Goal: Navigation & Orientation: Find specific page/section

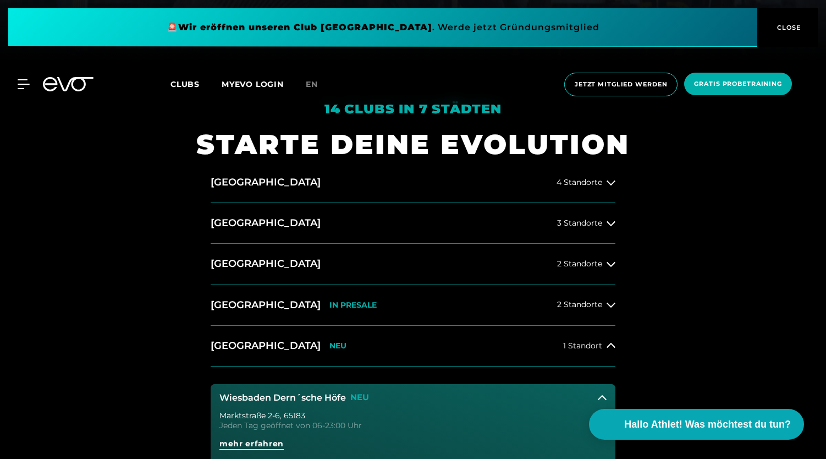
scroll to position [402, 0]
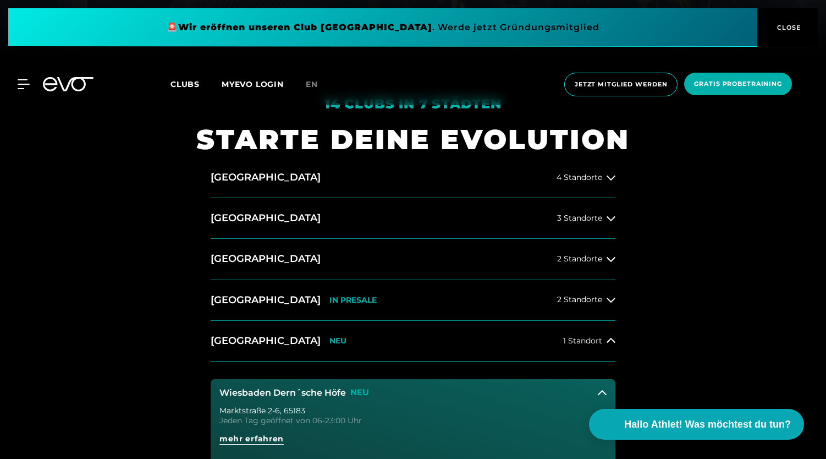
click at [700, 275] on div "14 Clubs in 7 Städten STARTE DEINE EVOLUTION Hamburg 4 Standorte Berlin 3 Stand…" at bounding box center [413, 403] width 826 height 693
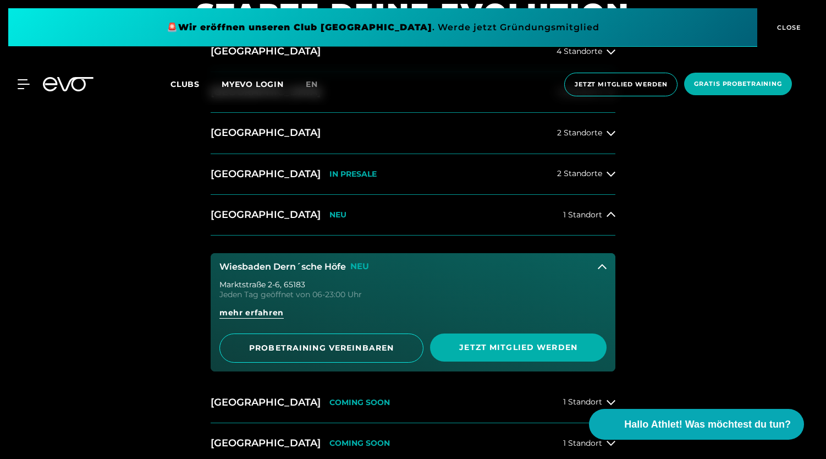
scroll to position [540, 0]
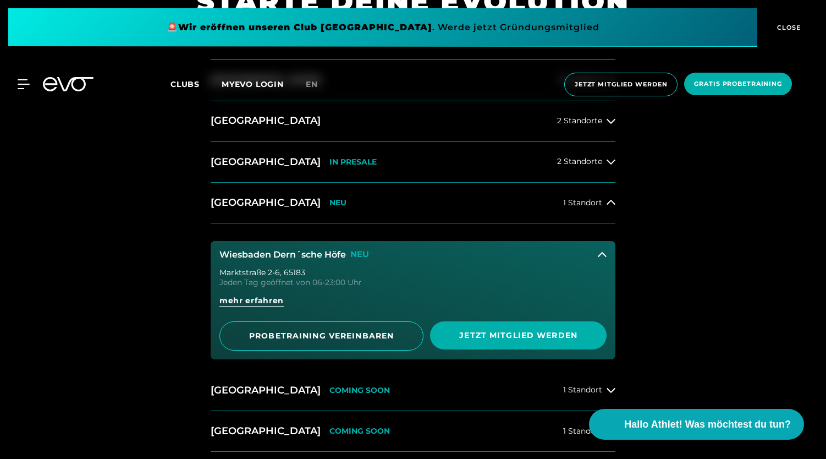
click at [599, 251] on icon at bounding box center [602, 254] width 9 height 9
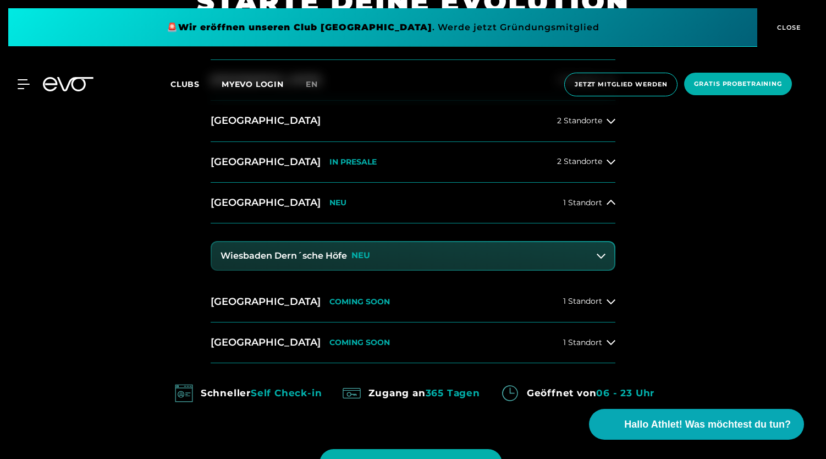
click at [686, 277] on div "14 Clubs in 7 Städten STARTE DEINE EVOLUTION Hamburg 4 Standorte Berlin 3 Stand…" at bounding box center [413, 221] width 826 height 605
click at [525, 216] on button "Wiesbaden NEU 1 Standort" at bounding box center [413, 203] width 405 height 41
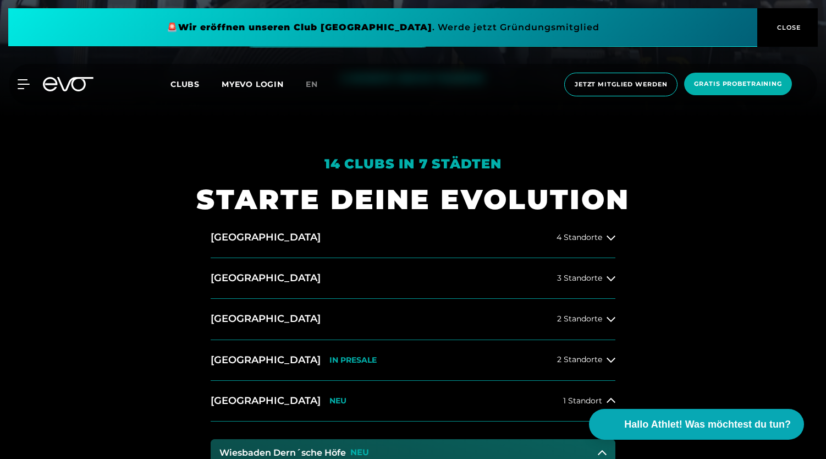
scroll to position [510, 0]
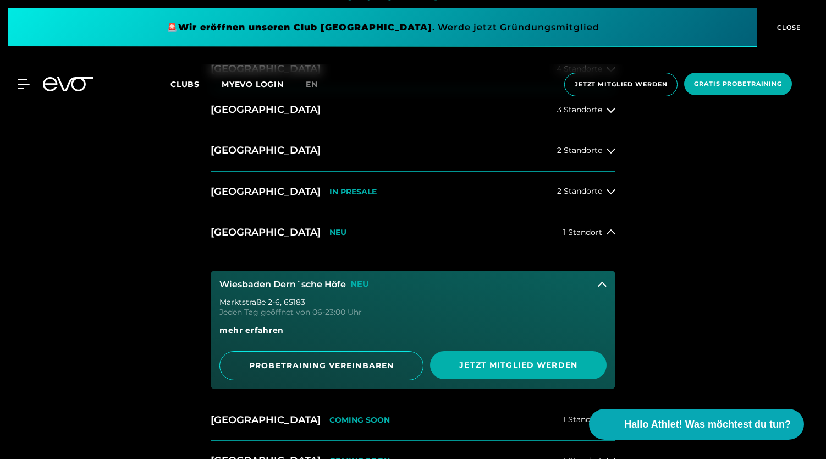
click at [96, 234] on div "14 Clubs in 7 Städten STARTE DEINE EVOLUTION Hamburg 4 Standorte Berlin 3 Stand…" at bounding box center [413, 294] width 826 height 693
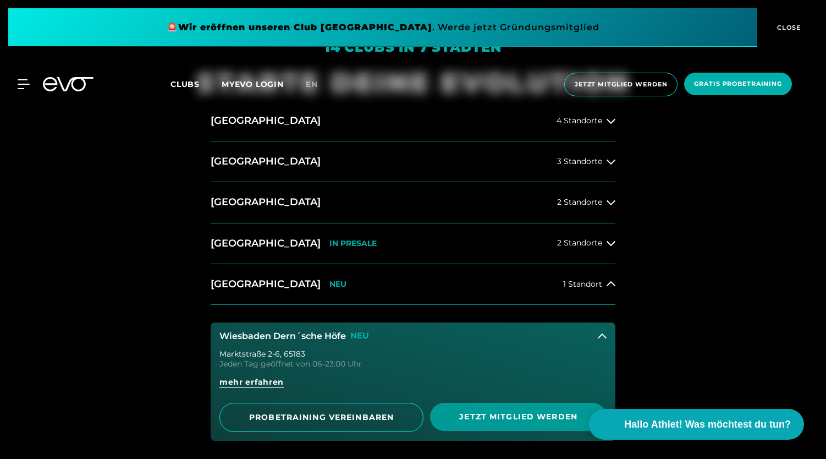
scroll to position [457, 0]
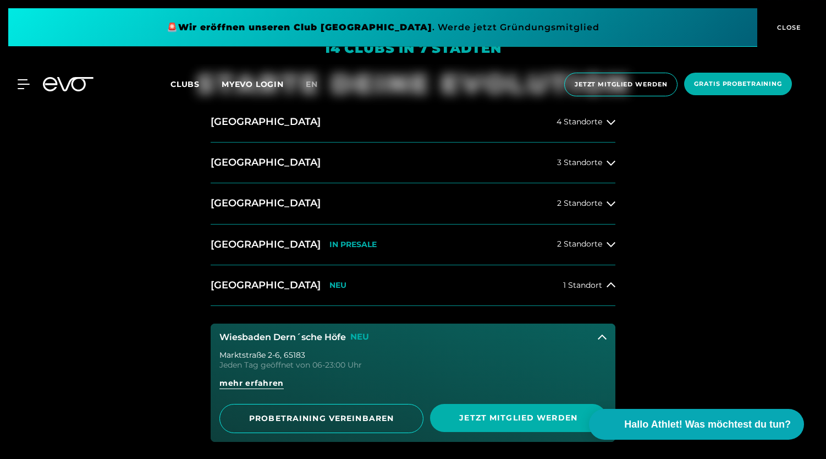
click at [603, 333] on icon at bounding box center [602, 337] width 9 height 9
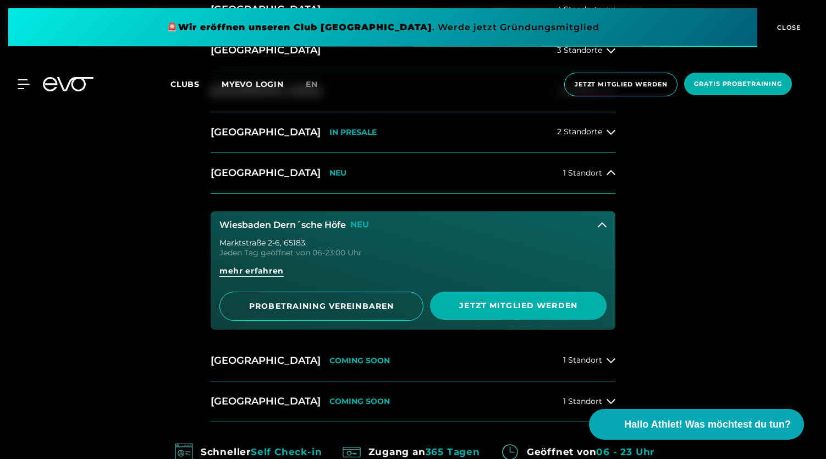
scroll to position [581, 0]
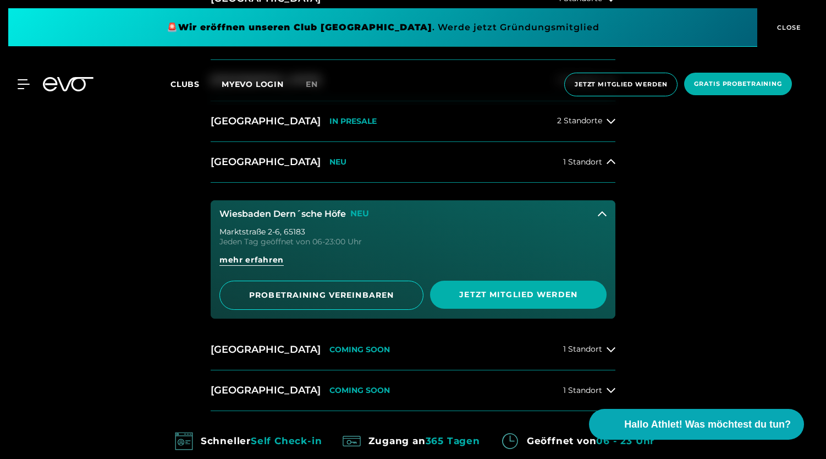
click at [597, 219] on button "Wiesbaden Dern´sche Höfe NEU" at bounding box center [413, 213] width 405 height 27
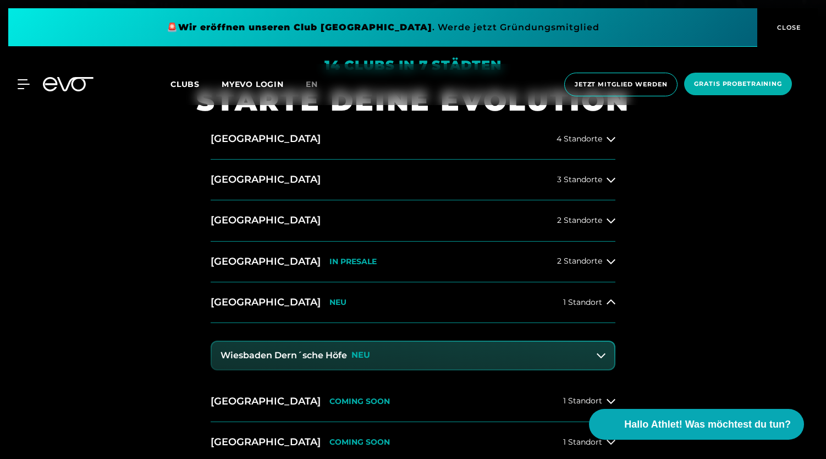
scroll to position [414, 0]
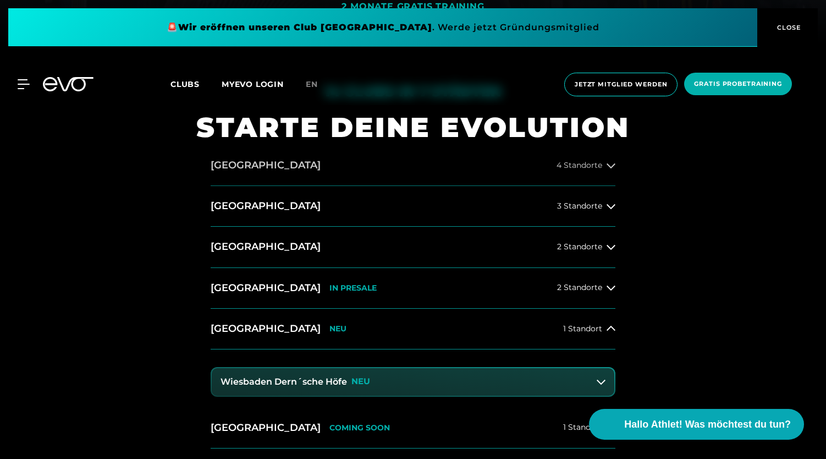
click at [552, 163] on button "[GEOGRAPHIC_DATA] 4 Standorte" at bounding box center [413, 165] width 405 height 41
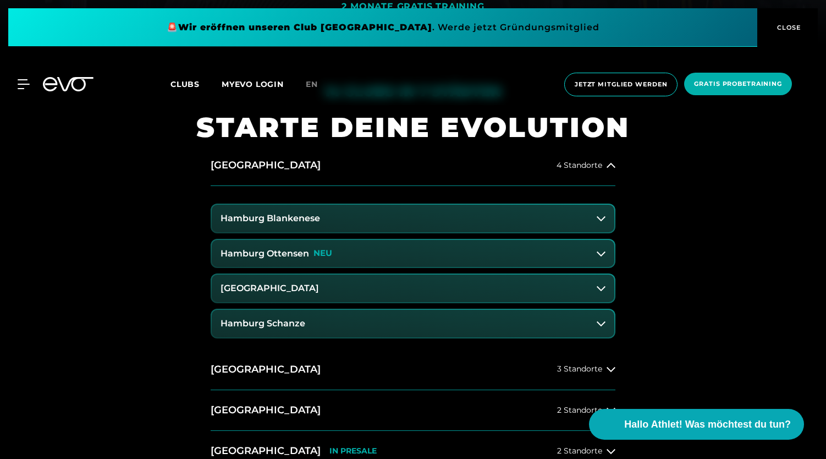
scroll to position [523, 0]
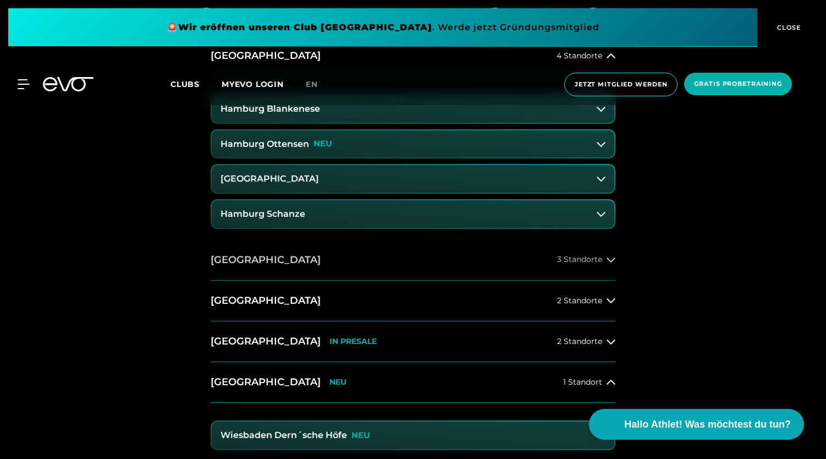
click at [241, 260] on button "[GEOGRAPHIC_DATA] 3 Standorte" at bounding box center [413, 260] width 405 height 41
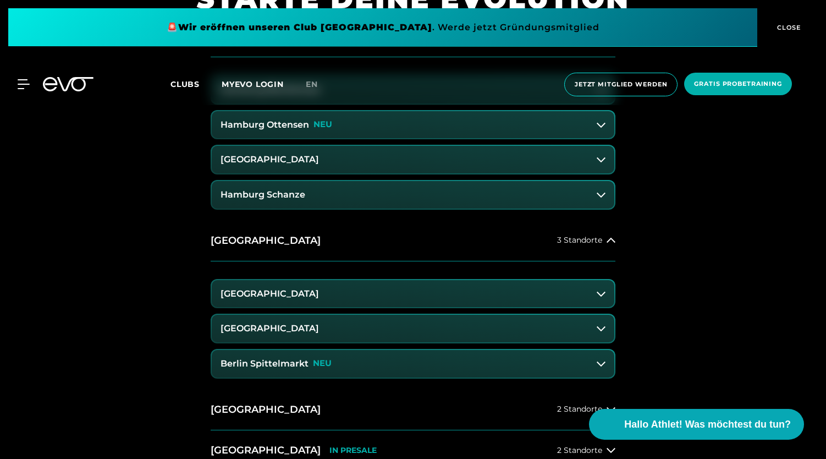
scroll to position [544, 0]
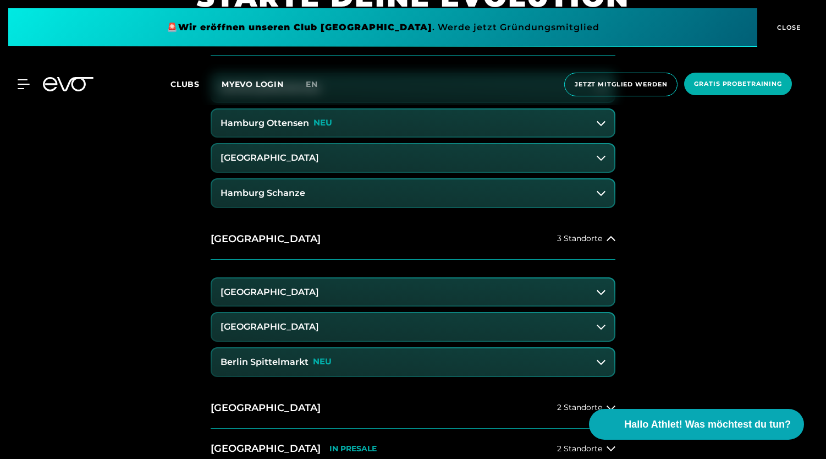
click at [597, 297] on button "[GEOGRAPHIC_DATA]" at bounding box center [413, 291] width 402 height 27
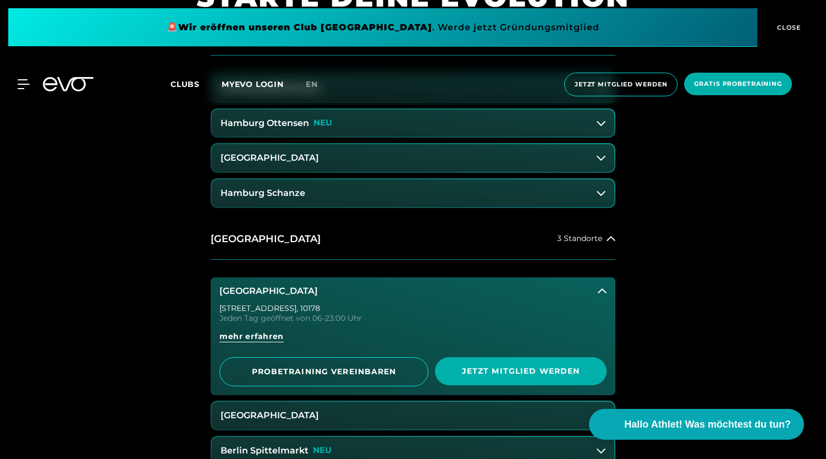
scroll to position [583, 0]
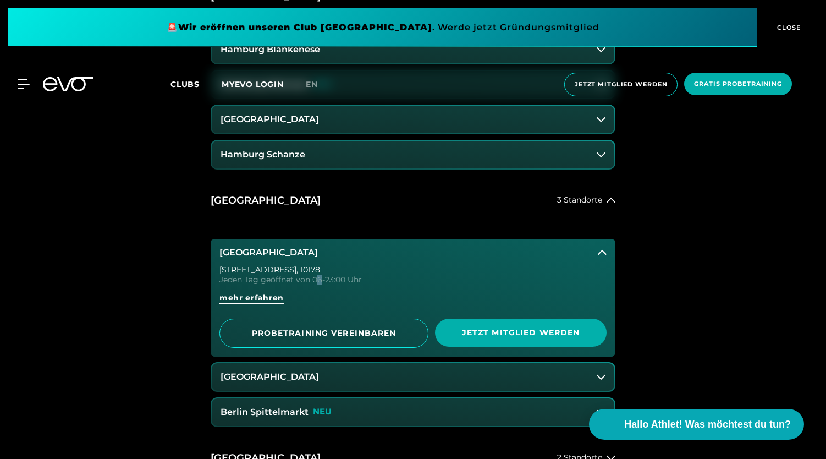
drag, startPoint x: 316, startPoint y: 282, endPoint x: 322, endPoint y: 282, distance: 6.0
click at [322, 282] on div "Jeden Tag geöffnet von 06-23:00 Uhr" at bounding box center [412, 279] width 387 height 8
click at [307, 277] on div "Jeden Tag geöffnet von 06-23:00 Uhr" at bounding box center [412, 279] width 387 height 8
drag, startPoint x: 313, startPoint y: 279, endPoint x: 326, endPoint y: 280, distance: 12.7
click at [326, 280] on div "Jeden Tag geöffnet von 06-23:00 Uhr" at bounding box center [412, 279] width 387 height 8
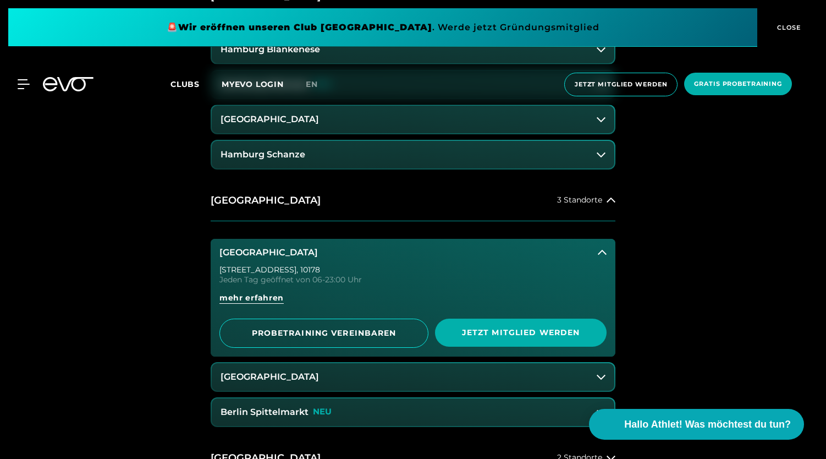
click at [335, 278] on div "Jeden Tag geöffnet von 06-23:00 Uhr" at bounding box center [412, 279] width 387 height 8
click at [317, 278] on div "Jeden Tag geöffnet von 06-23:00 Uhr" at bounding box center [412, 279] width 387 height 8
click at [343, 374] on button "[GEOGRAPHIC_DATA]" at bounding box center [413, 376] width 402 height 27
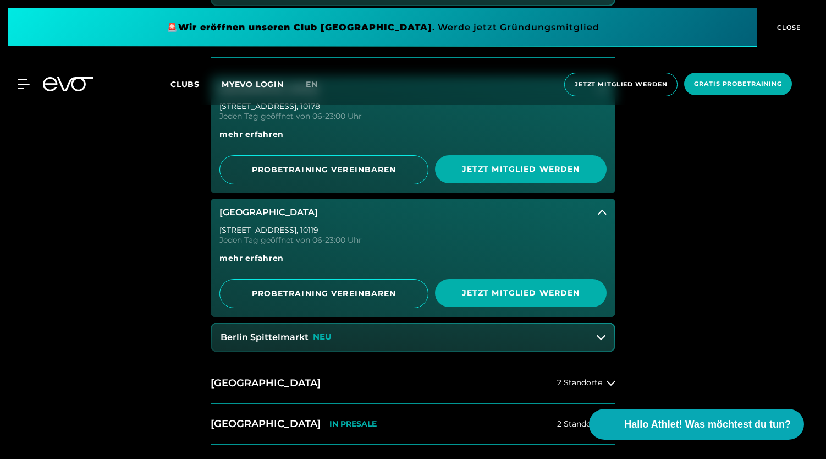
scroll to position [746, 0]
click at [593, 213] on button "[GEOGRAPHIC_DATA]" at bounding box center [413, 212] width 405 height 27
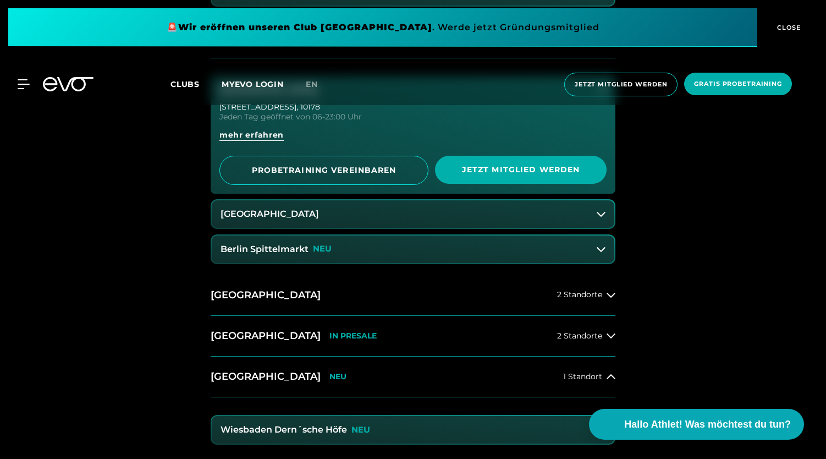
scroll to position [664, 0]
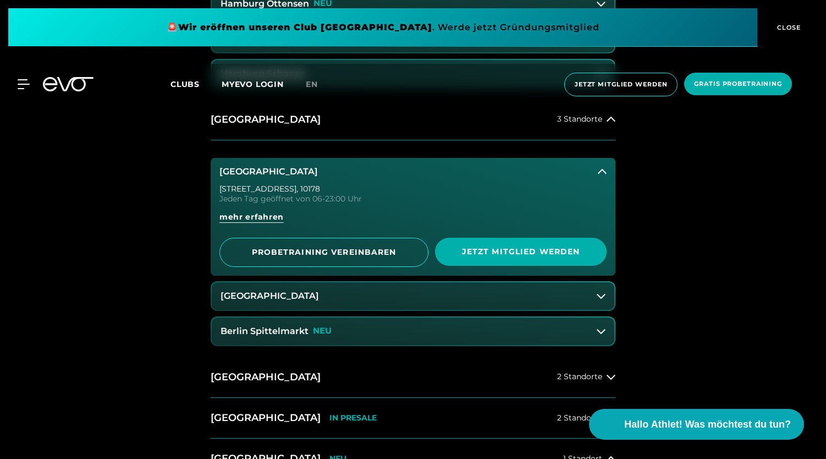
click at [596, 171] on button "[GEOGRAPHIC_DATA]" at bounding box center [413, 171] width 405 height 27
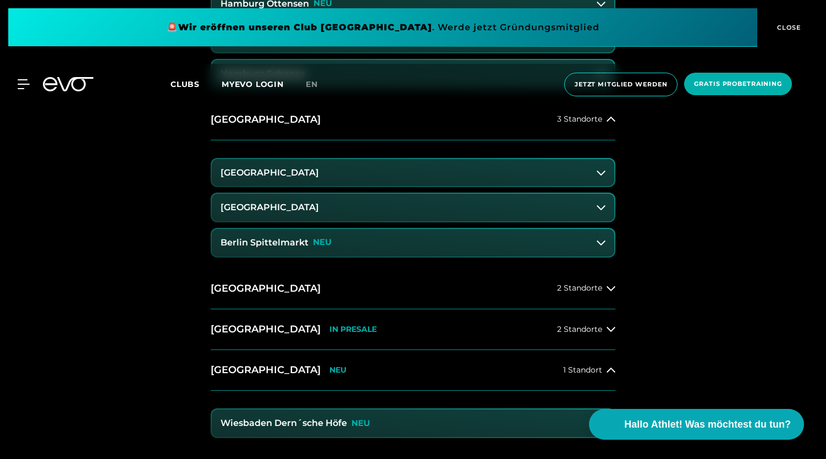
click at [593, 211] on button "[GEOGRAPHIC_DATA]" at bounding box center [413, 207] width 402 height 27
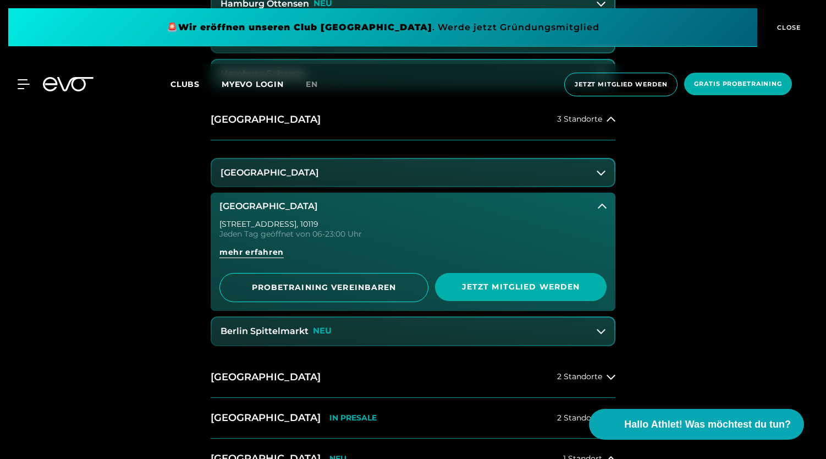
click at [604, 202] on icon at bounding box center [602, 206] width 9 height 9
click at [604, 202] on button "[GEOGRAPHIC_DATA]" at bounding box center [413, 205] width 405 height 27
click at [604, 202] on icon at bounding box center [602, 206] width 9 height 9
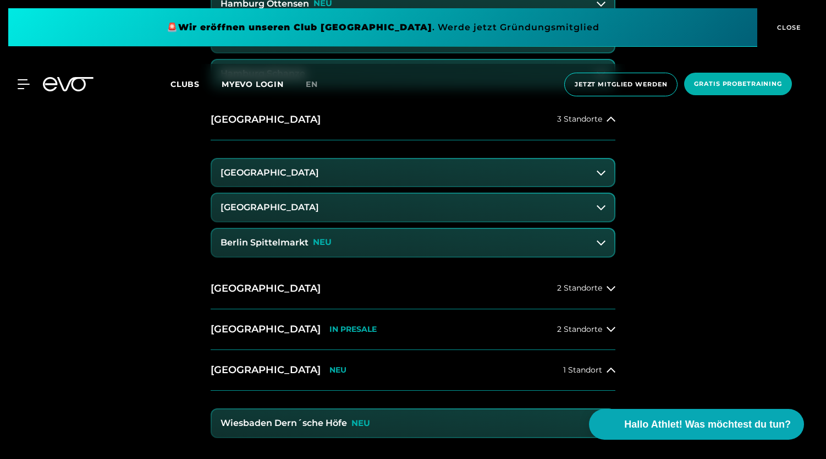
click at [601, 209] on icon at bounding box center [601, 207] width 9 height 5
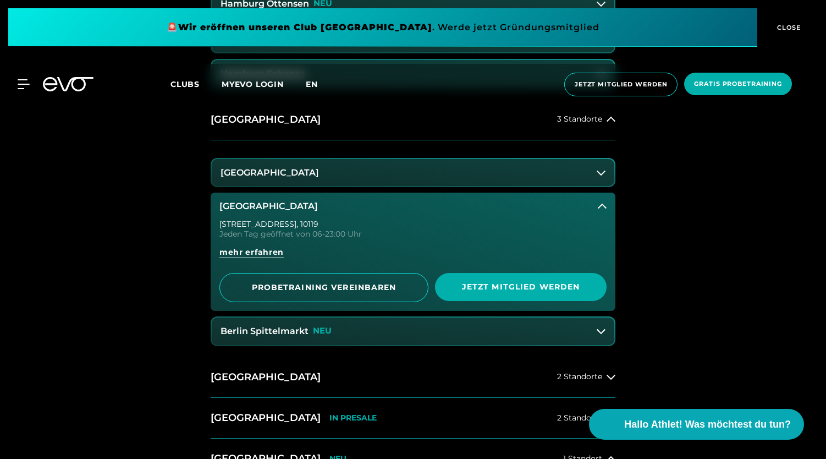
click at [311, 83] on span "en" at bounding box center [312, 84] width 12 height 10
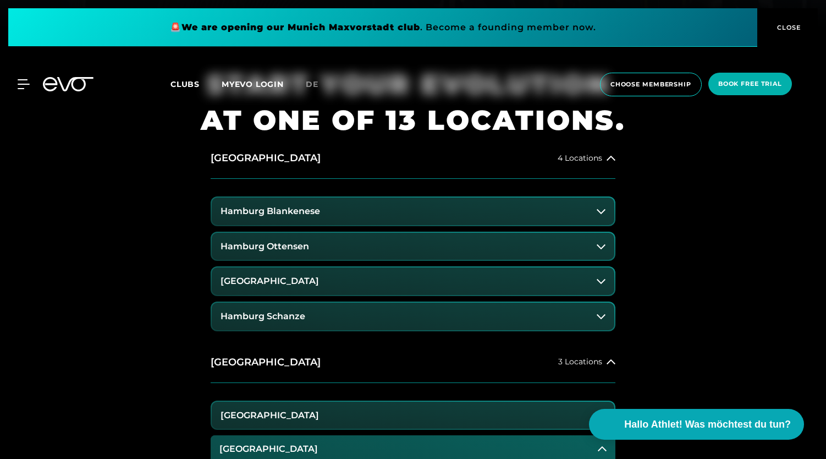
scroll to position [431, 0]
click at [358, 210] on button "Hamburg Blankenese" at bounding box center [413, 210] width 402 height 27
